Goal: Task Accomplishment & Management: Manage account settings

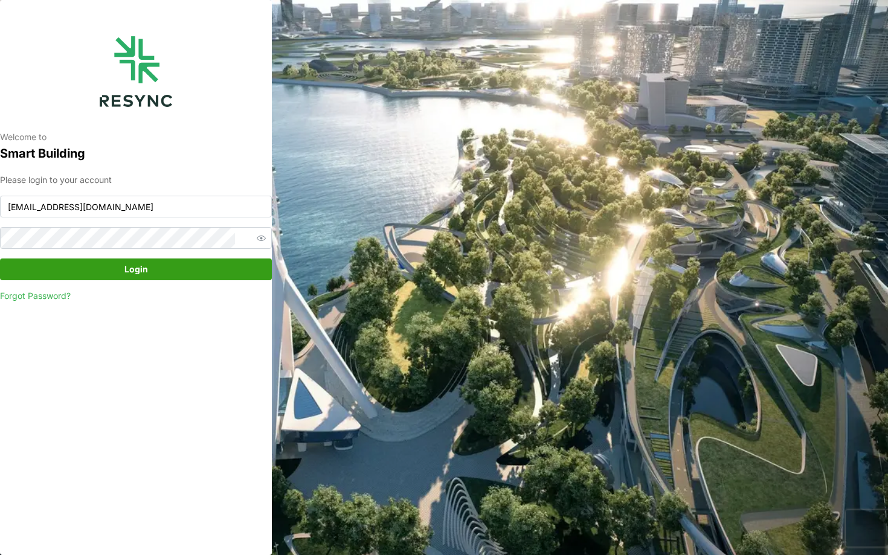
click at [200, 266] on span "Login" at bounding box center [135, 269] width 249 height 21
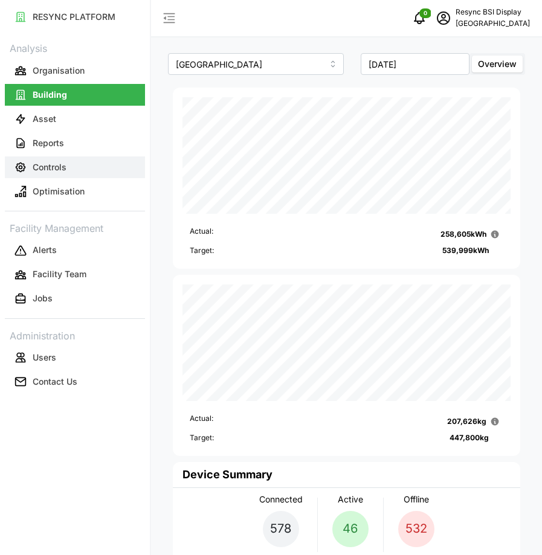
click at [51, 169] on p "Controls" at bounding box center [50, 167] width 34 height 12
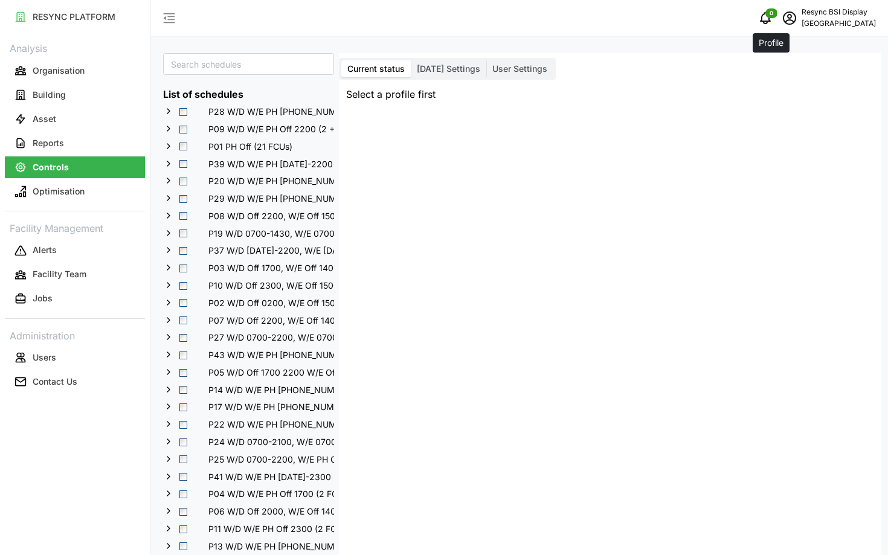
click at [782, 21] on icon "schedule" at bounding box center [789, 18] width 14 height 14
click at [785, 85] on div "Logout" at bounding box center [825, 91] width 86 height 13
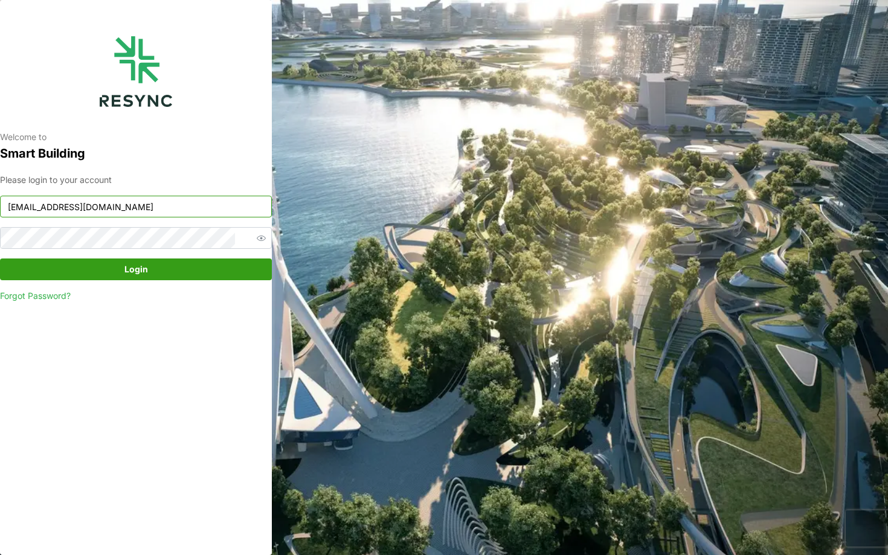
click at [127, 201] on input "[EMAIL_ADDRESS][DOMAIN_NAME]" at bounding box center [136, 207] width 272 height 22
type input "[EMAIL_ADDRESS][DOMAIN_NAME]"
click at [204, 277] on span "Login" at bounding box center [135, 269] width 249 height 21
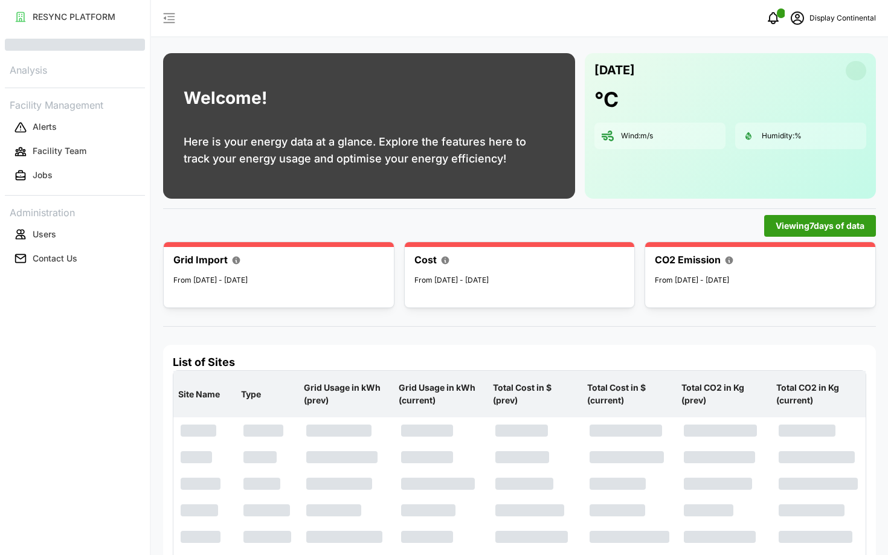
click at [338, 245] on div at bounding box center [279, 244] width 230 height 5
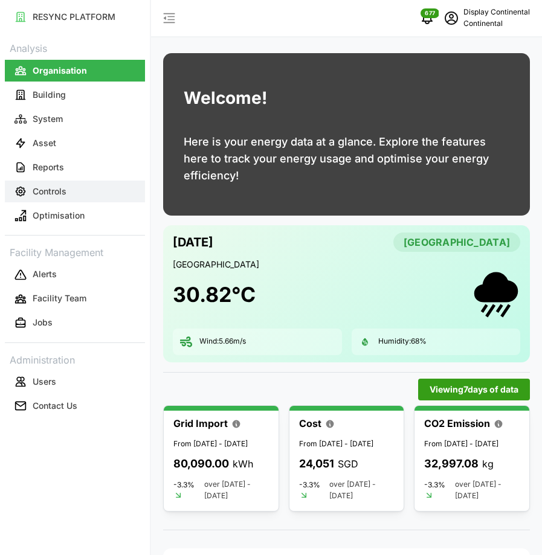
click at [61, 198] on button "Controls" at bounding box center [75, 192] width 140 height 22
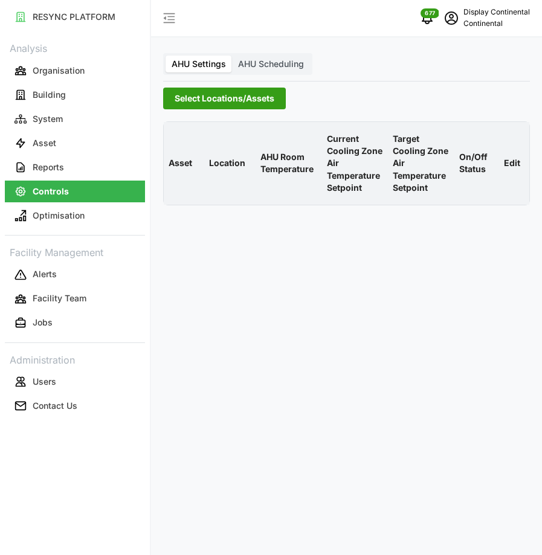
click at [190, 101] on span "Select Locations/Assets" at bounding box center [225, 98] width 100 height 21
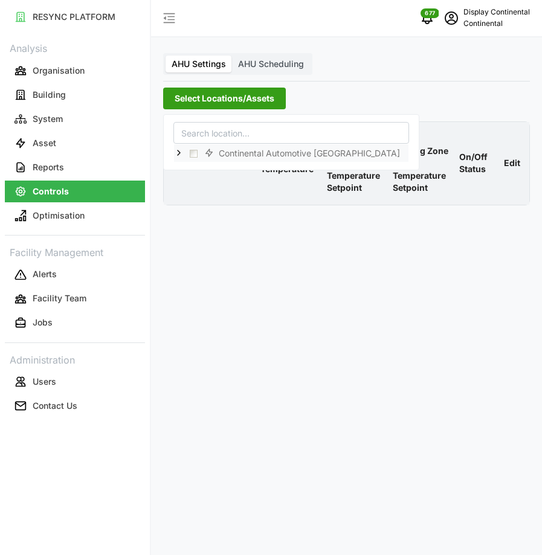
click at [178, 156] on icon at bounding box center [179, 153] width 10 height 10
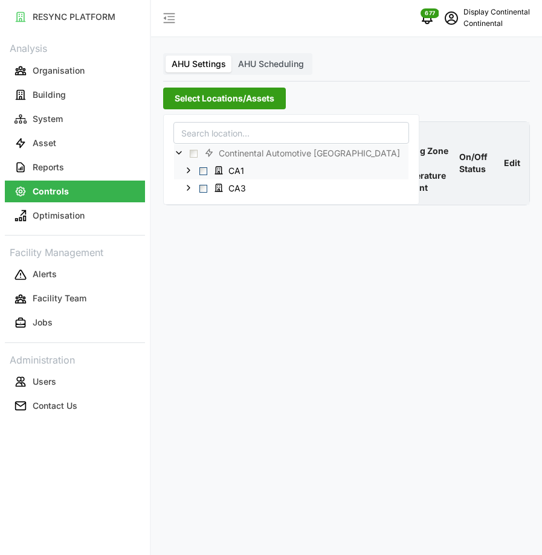
click at [199, 172] on div "CA1" at bounding box center [291, 170] width 234 height 18
click at [202, 169] on span "Select CA1" at bounding box center [203, 171] width 8 height 8
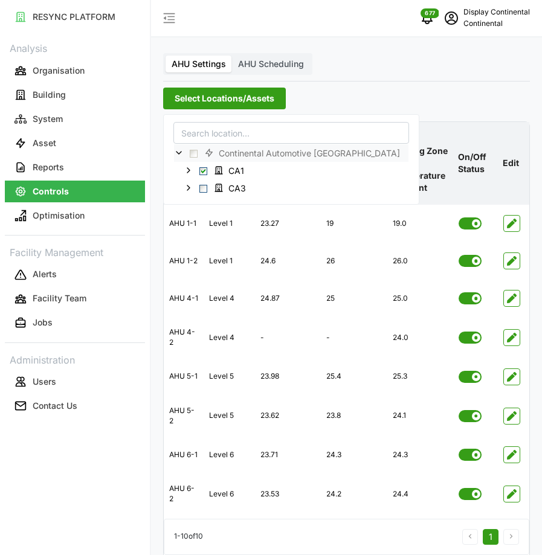
click at [263, 66] on span "AHU Scheduling" at bounding box center [271, 64] width 66 height 10
click at [232, 56] on input "AHU Scheduling" at bounding box center [232, 56] width 0 height 0
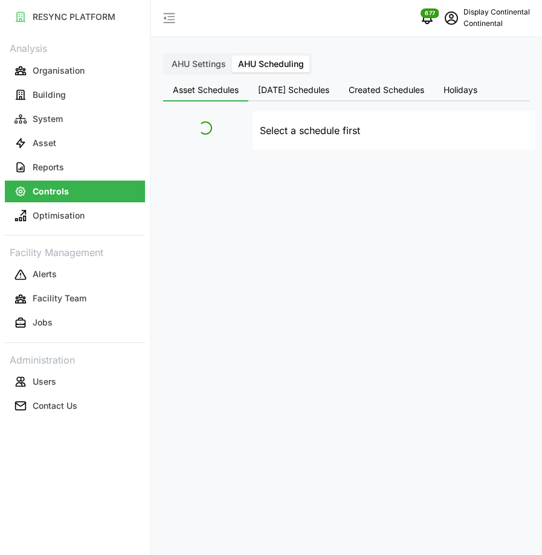
click at [272, 65] on span "AHU Scheduling" at bounding box center [271, 64] width 66 height 10
click at [232, 56] on input "AHU Scheduling" at bounding box center [232, 56] width 0 height 0
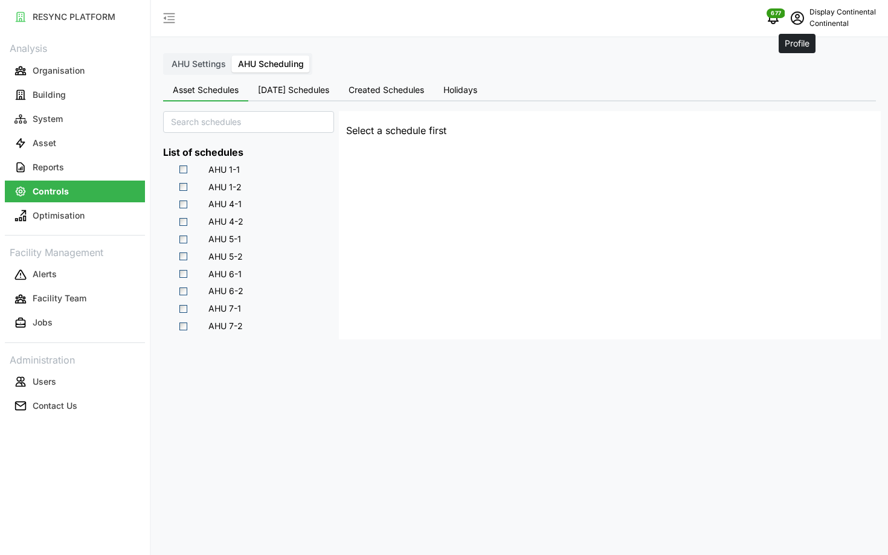
click at [796, 25] on icon "schedule" at bounding box center [797, 18] width 14 height 14
click at [798, 88] on div "Logout" at bounding box center [832, 91] width 86 height 13
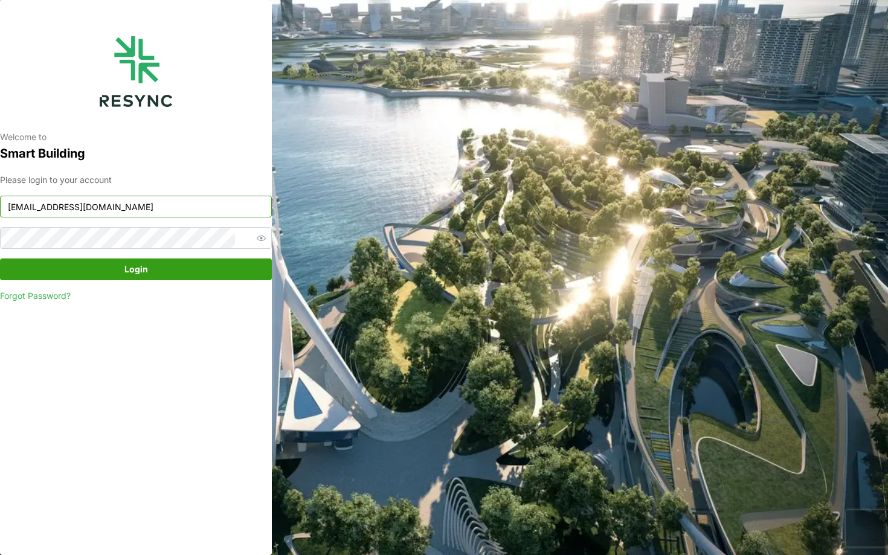
click at [188, 204] on input "continental_display@resynctech.com" at bounding box center [136, 207] width 272 height 22
type input "bsi_display@resynctech.com"
click at [194, 261] on span "Login" at bounding box center [135, 269] width 249 height 21
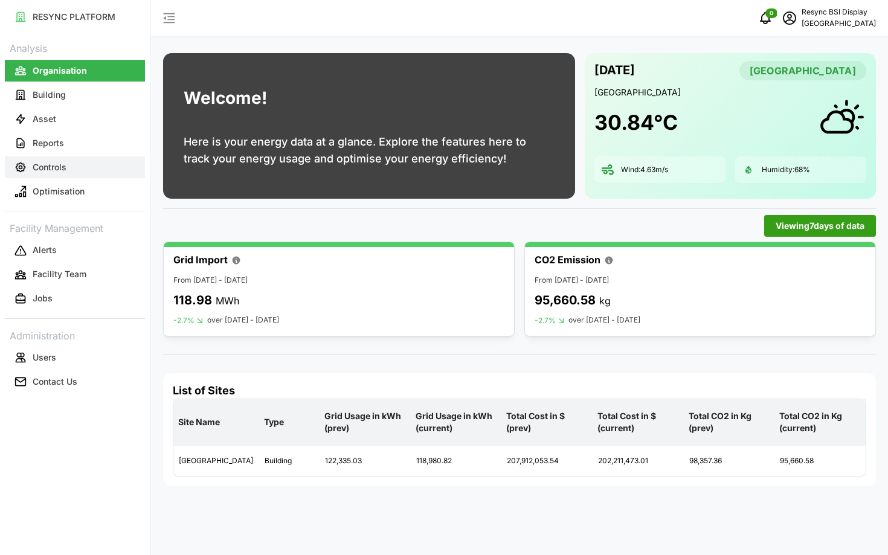
click at [82, 161] on button "Controls" at bounding box center [75, 167] width 140 height 22
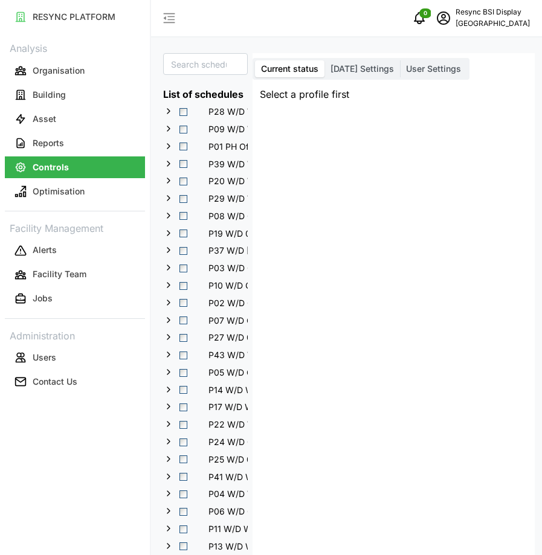
click at [430, 60] on div "Current status [DATE] Settings User Settings" at bounding box center [360, 69] width 217 height 22
click at [431, 63] on span "User Settings" at bounding box center [433, 68] width 55 height 10
click at [400, 60] on input "User Settings" at bounding box center [400, 60] width 0 height 0
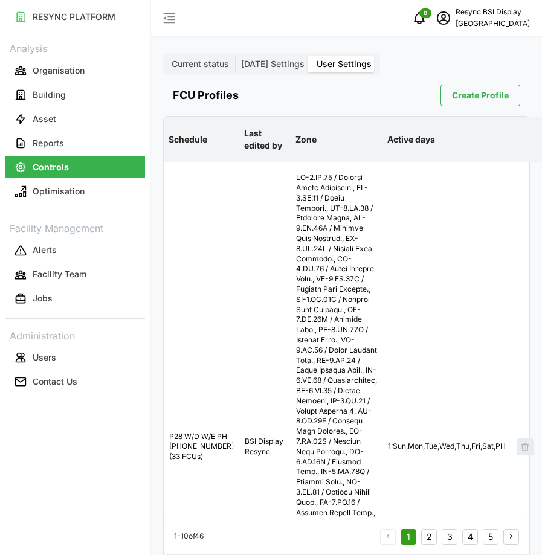
click at [471, 98] on span "Create Profile" at bounding box center [480, 95] width 57 height 21
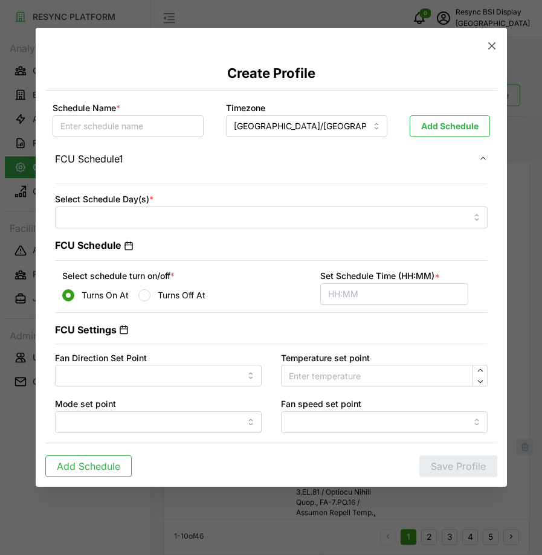
click at [450, 128] on span "Add Schedule" at bounding box center [449, 126] width 57 height 21
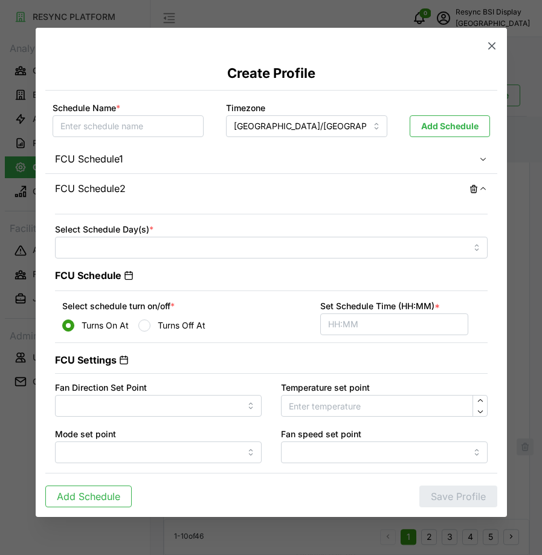
click at [474, 188] on icon "button" at bounding box center [473, 188] width 7 height 7
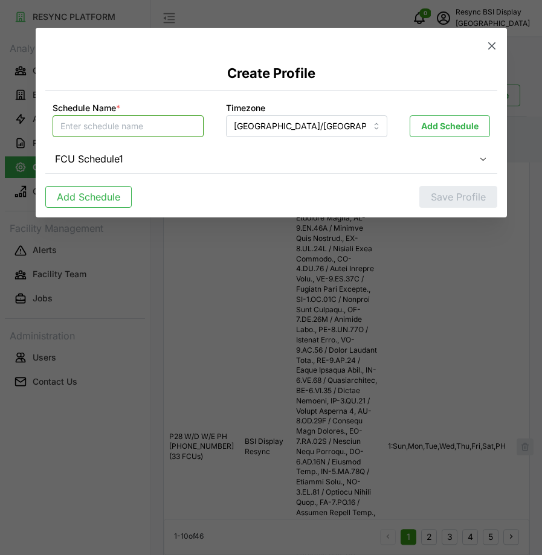
click at [139, 128] on input "Schedule Name *" at bounding box center [128, 126] width 151 height 22
click at [349, 161] on div "FCU Schedule 1" at bounding box center [266, 159] width 423 height 15
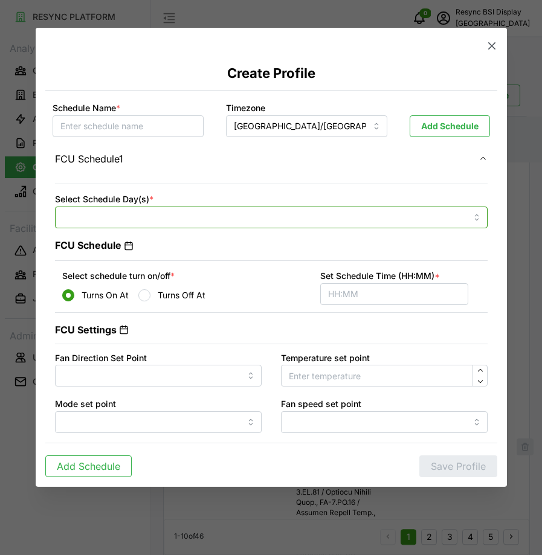
click at [342, 212] on div at bounding box center [271, 218] width 432 height 22
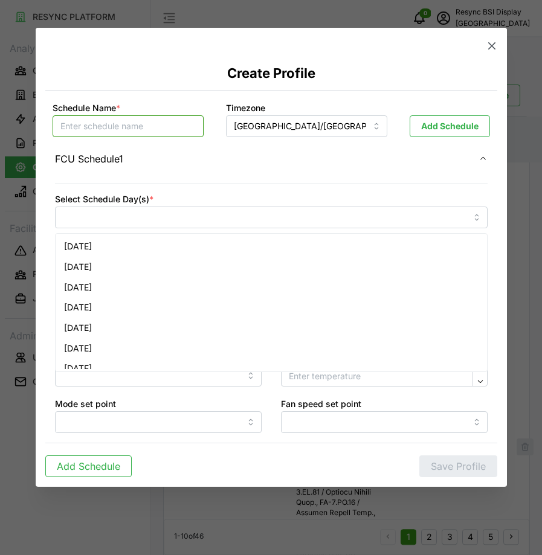
click at [135, 126] on input "Schedule Name *" at bounding box center [128, 126] width 151 height 22
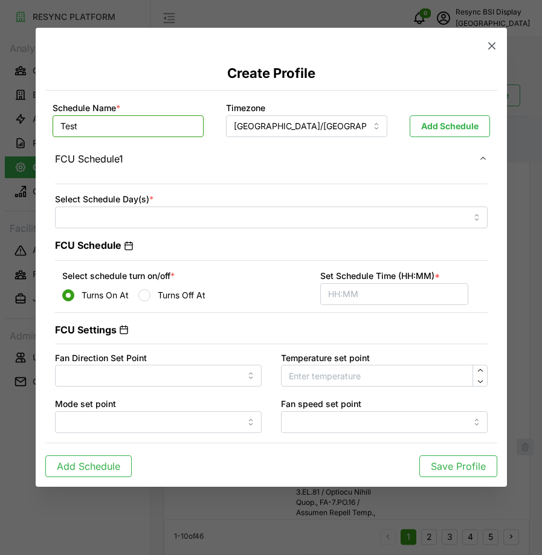
type input "Test"
click at [156, 204] on div "Select Schedule Day(s) *" at bounding box center [271, 209] width 432 height 37
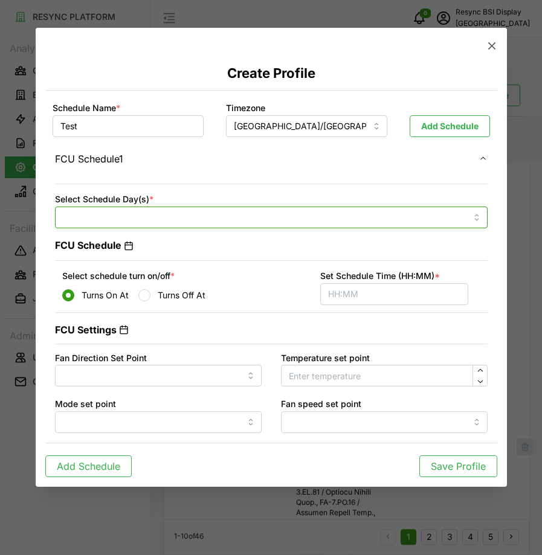
click at [169, 214] on div at bounding box center [271, 218] width 432 height 22
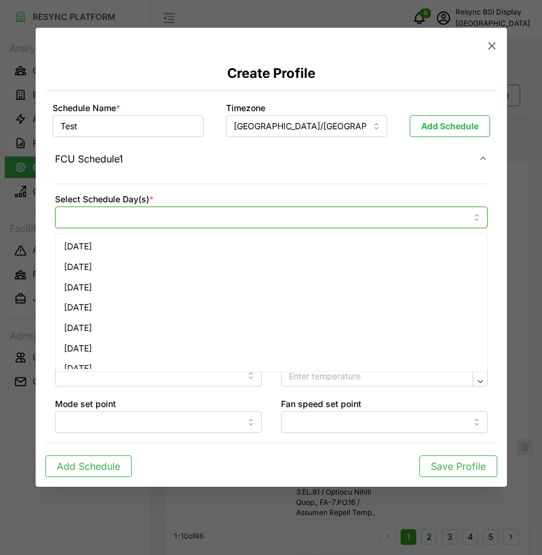
click at [187, 244] on div "[DATE]" at bounding box center [271, 246] width 426 height 21
click at [196, 262] on div "[DATE]" at bounding box center [271, 267] width 426 height 21
click at [214, 299] on div "[DATE]" at bounding box center [271, 307] width 426 height 21
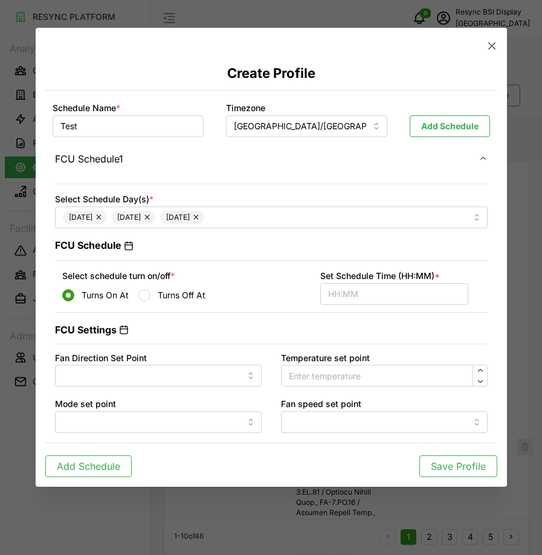
click at [52, 283] on div "Select Schedule Day(s) * [DATE] [DATE] [DATE] FCU Schedule Select schedule turn…" at bounding box center [271, 307] width 452 height 269
click at [426, 463] on button "Save Profile" at bounding box center [458, 466] width 78 height 22
click at [379, 291] on input "Set Schedule Time (HH:MM) *" at bounding box center [394, 294] width 148 height 22
type input "12:12"
click at [439, 471] on p "Save Profile" at bounding box center [458, 466] width 55 height 15
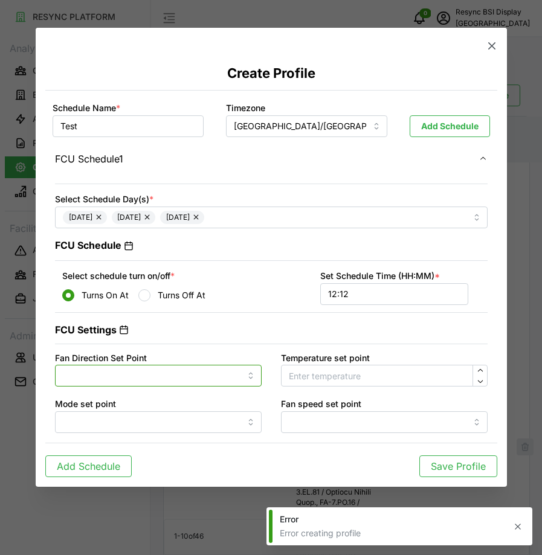
click at [184, 376] on input "Fan Direction Set Point" at bounding box center [158, 376] width 207 height 22
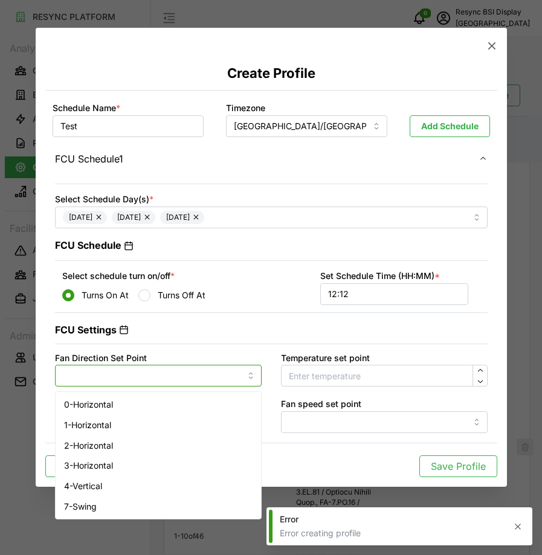
click at [201, 405] on div "0-Horizontal" at bounding box center [158, 404] width 201 height 21
type input "0-Horizontal"
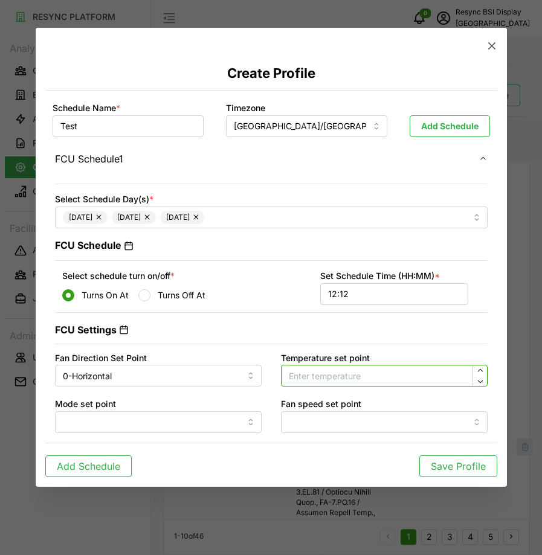
click at [302, 378] on input "Temperature set point" at bounding box center [384, 376] width 207 height 22
type input "23"
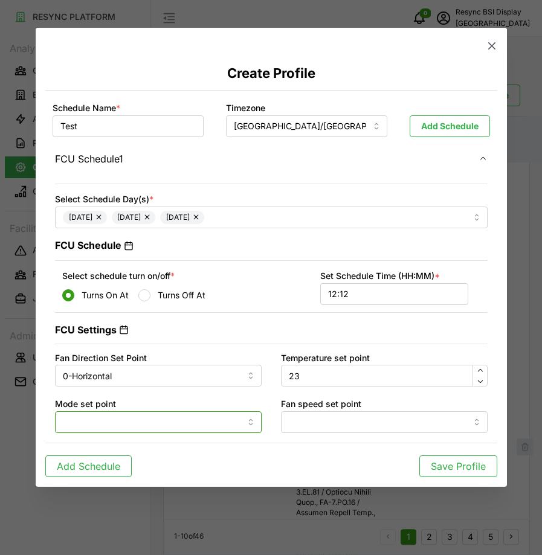
click at [182, 431] on input "Mode set point" at bounding box center [158, 422] width 207 height 22
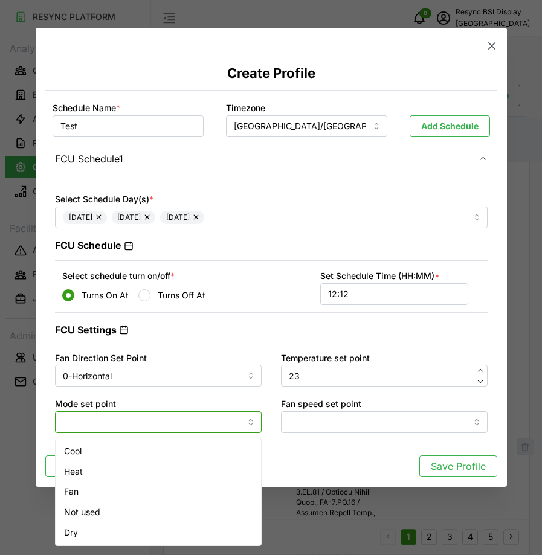
click at [194, 452] on div "Cool" at bounding box center [158, 451] width 201 height 21
type input "Cool"
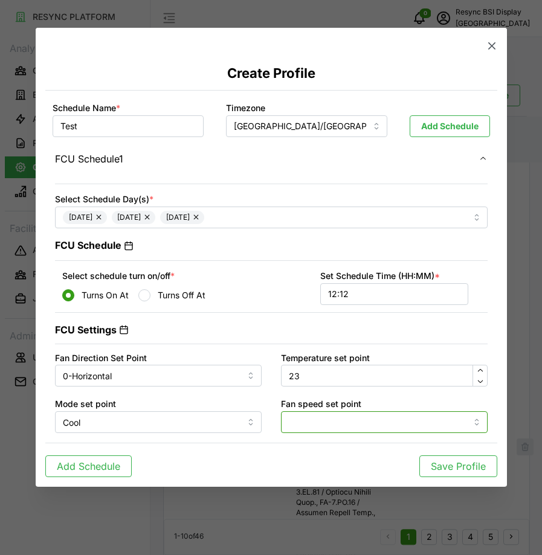
click at [316, 421] on input "Fan speed set point" at bounding box center [384, 422] width 207 height 22
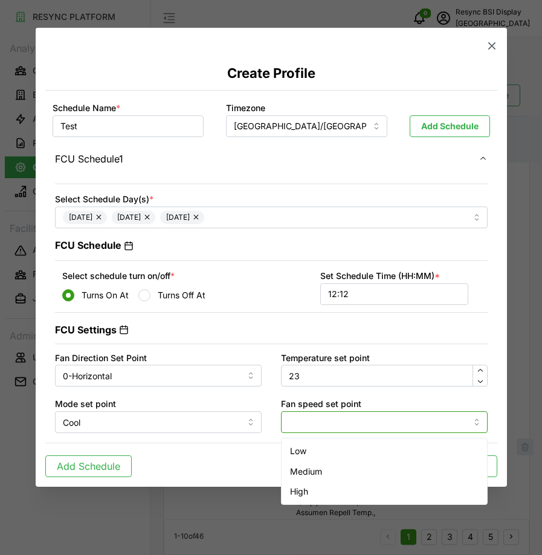
click at [332, 452] on div "Low" at bounding box center [384, 451] width 201 height 21
type input "Low"
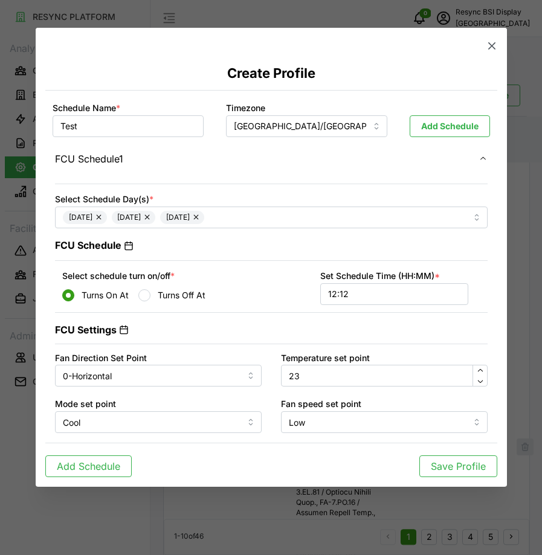
click at [431, 468] on p "Save Profile" at bounding box center [458, 466] width 55 height 15
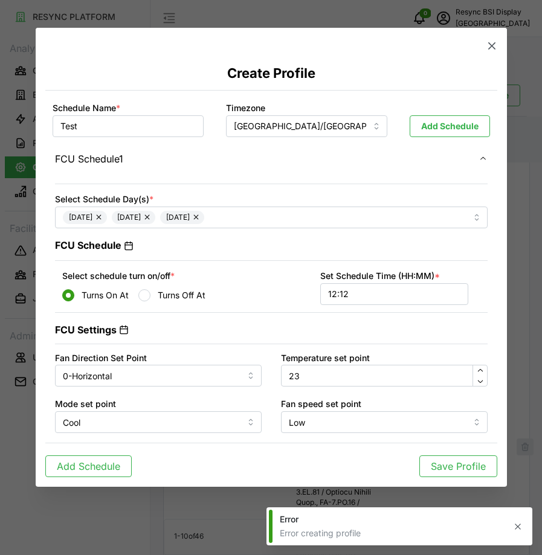
click at [515, 530] on icon "button" at bounding box center [518, 527] width 10 height 10
